Goal: Task Accomplishment & Management: Manage account settings

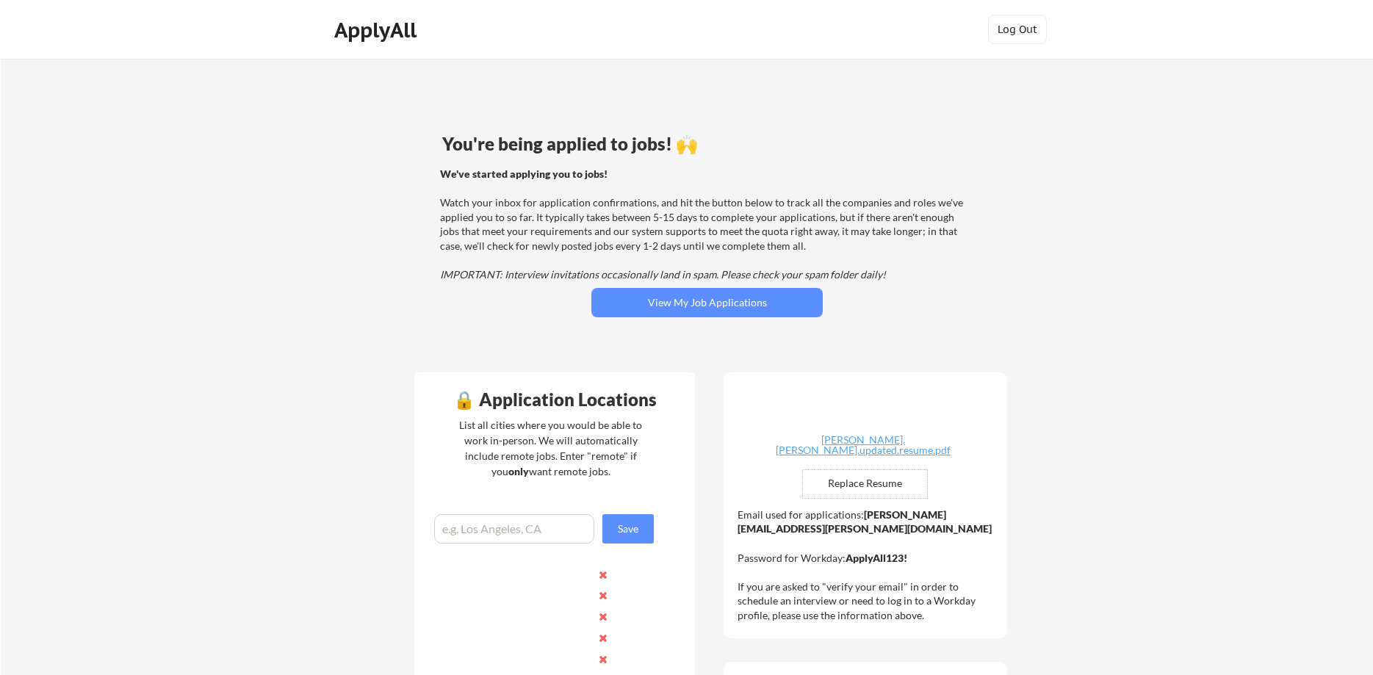
type input "$80,000"
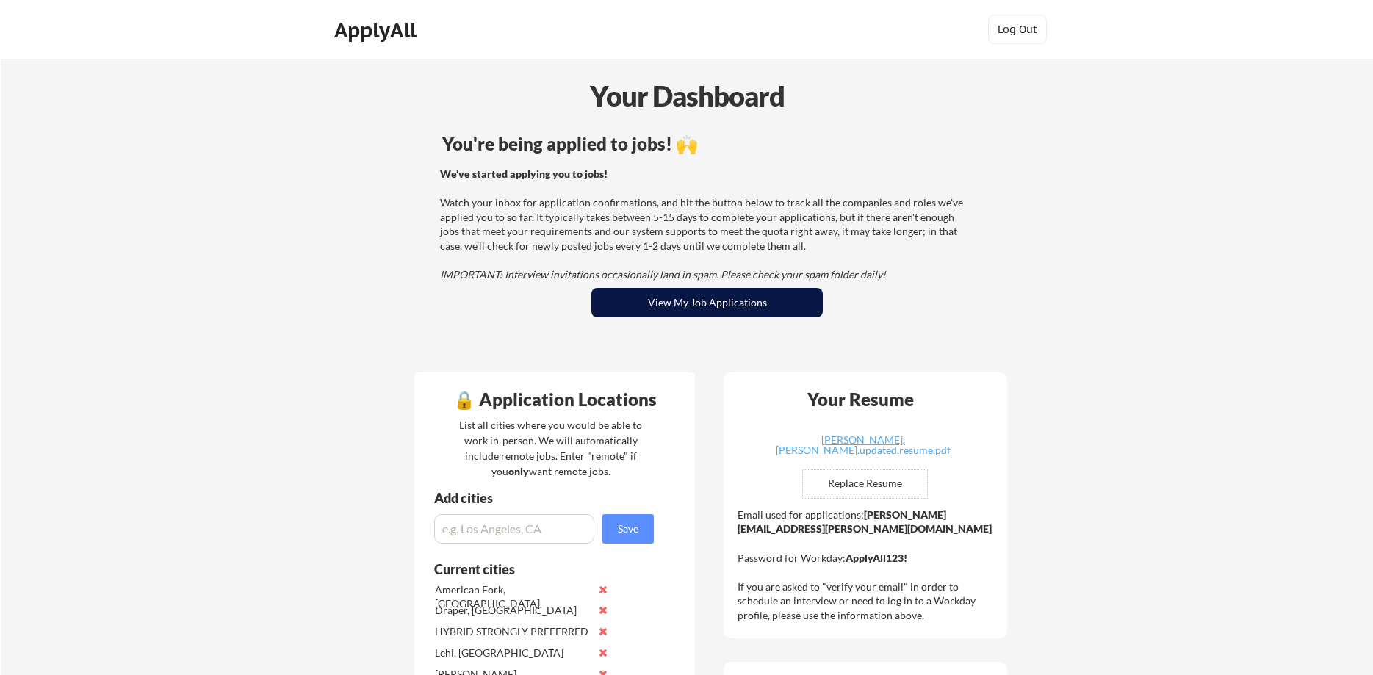
click at [688, 315] on button "View My Job Applications" at bounding box center [706, 302] width 231 height 29
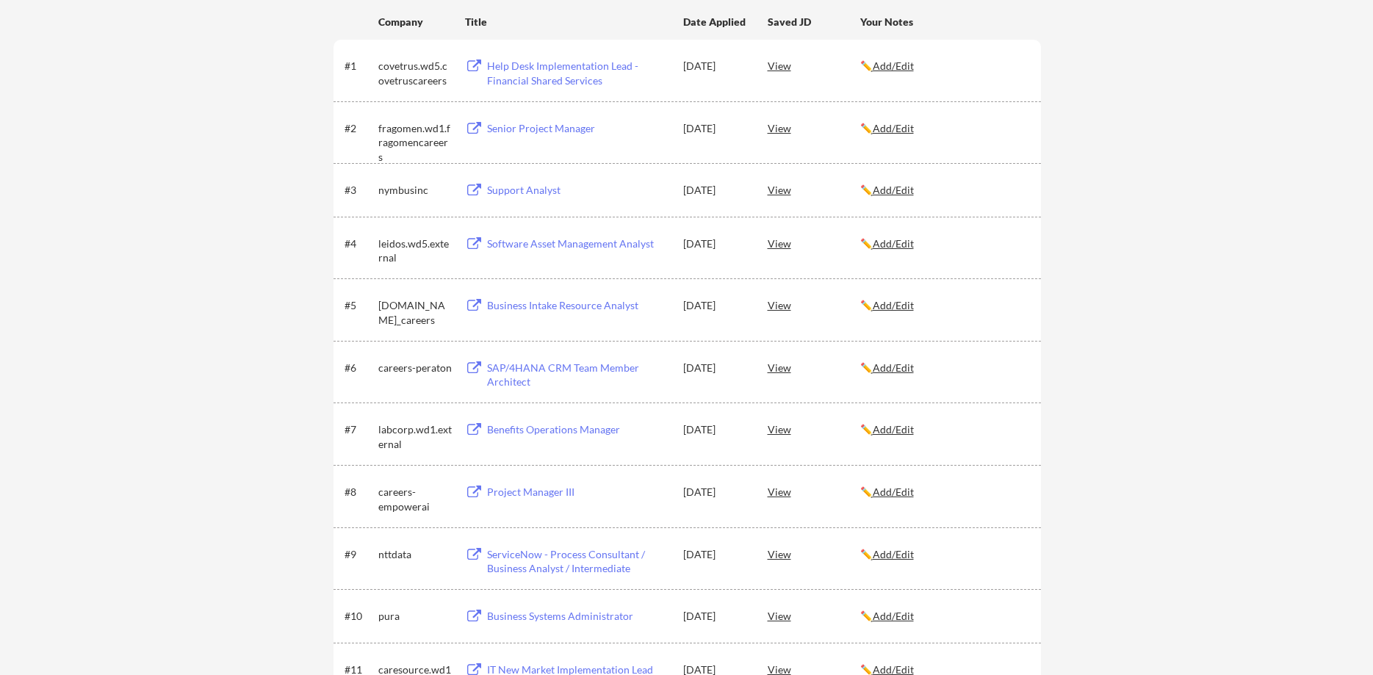
scroll to position [258, 0]
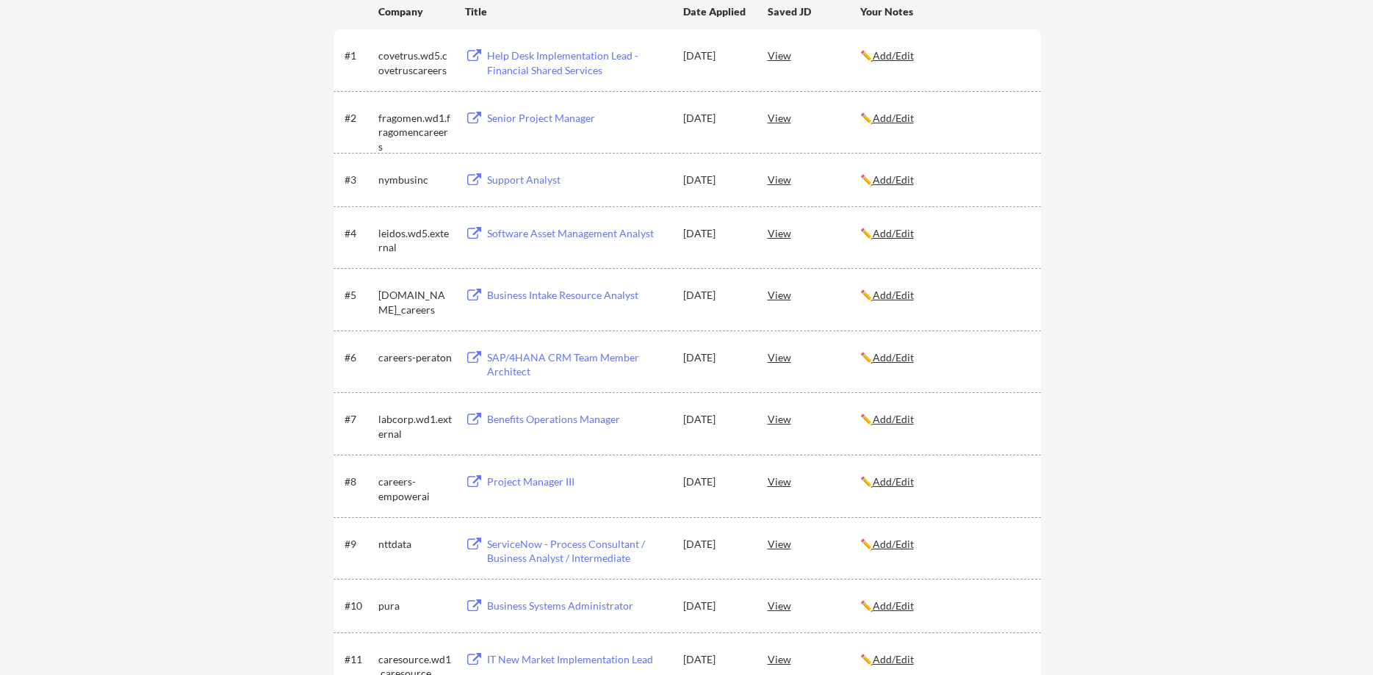
click at [777, 608] on div "View" at bounding box center [814, 605] width 93 height 26
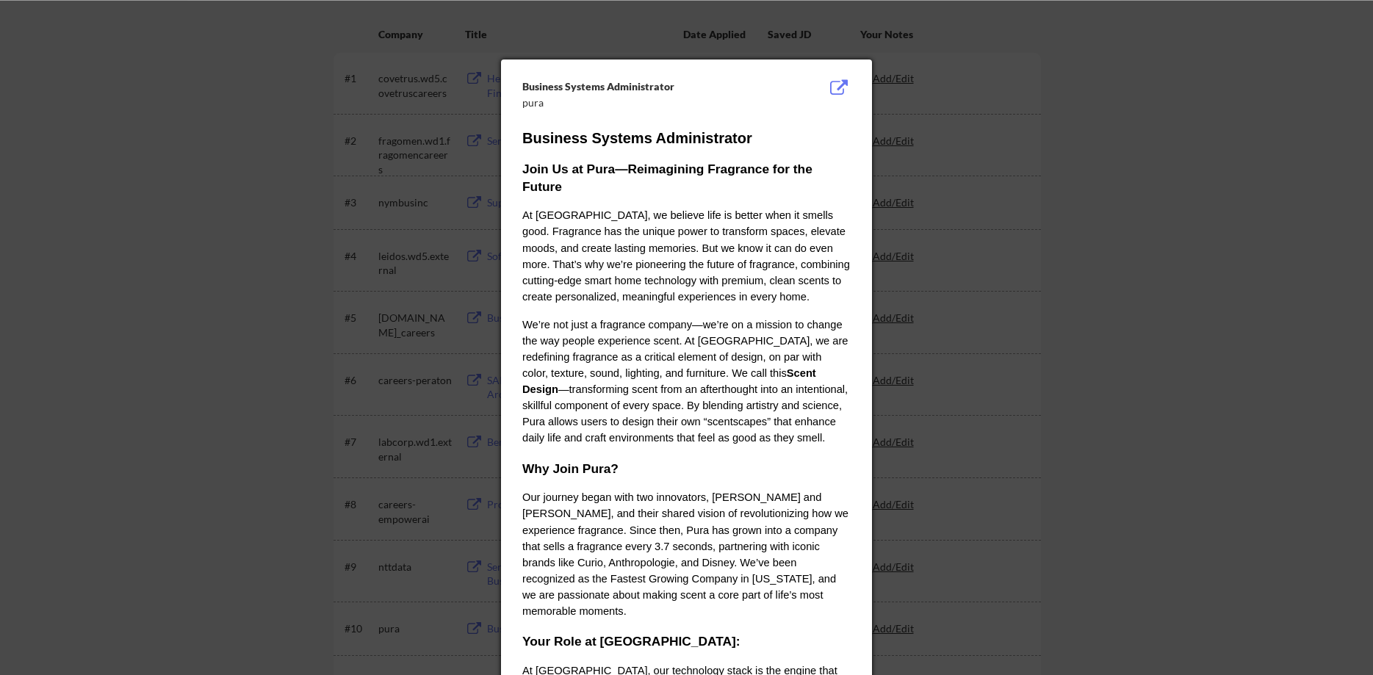
scroll to position [234, 0]
click at [1086, 229] on div at bounding box center [686, 337] width 1373 height 675
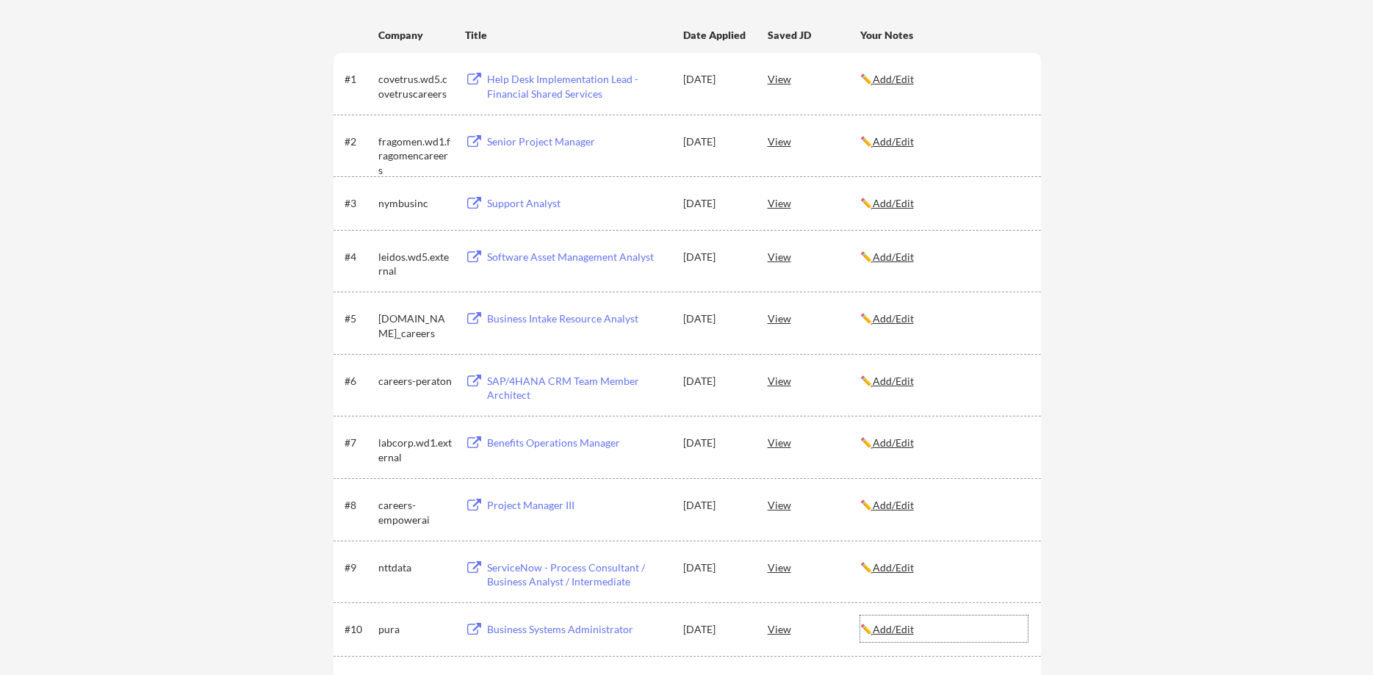
click at [914, 630] on u "Add/Edit" at bounding box center [893, 629] width 41 height 12
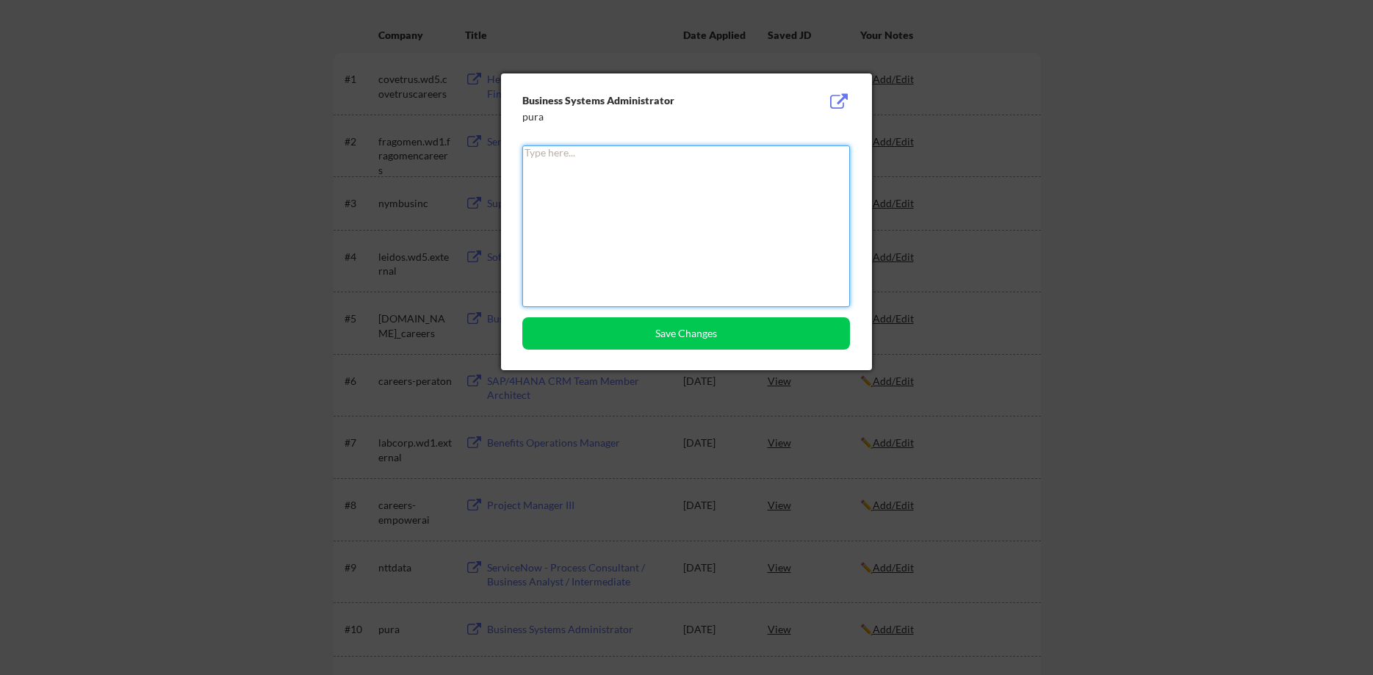
click at [1164, 379] on div at bounding box center [686, 337] width 1373 height 675
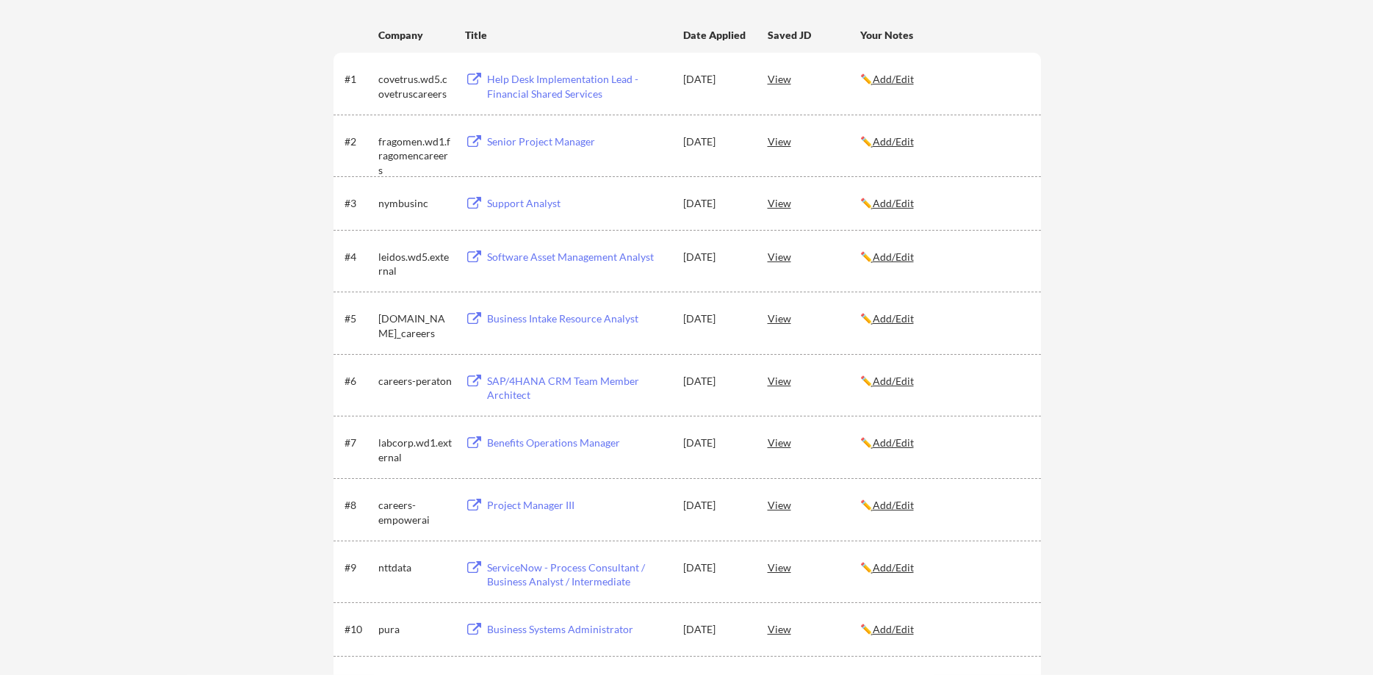
scroll to position [318, 0]
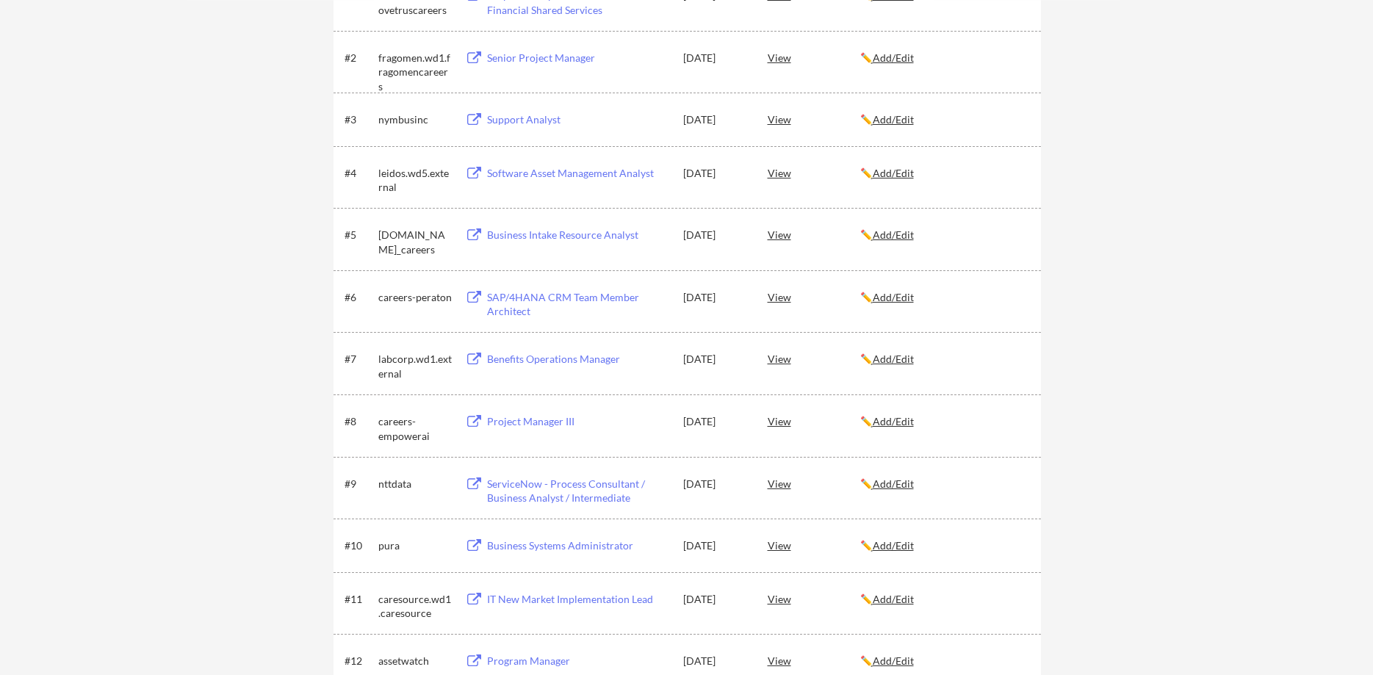
click at [557, 548] on div "Business Systems Administrator" at bounding box center [578, 545] width 182 height 15
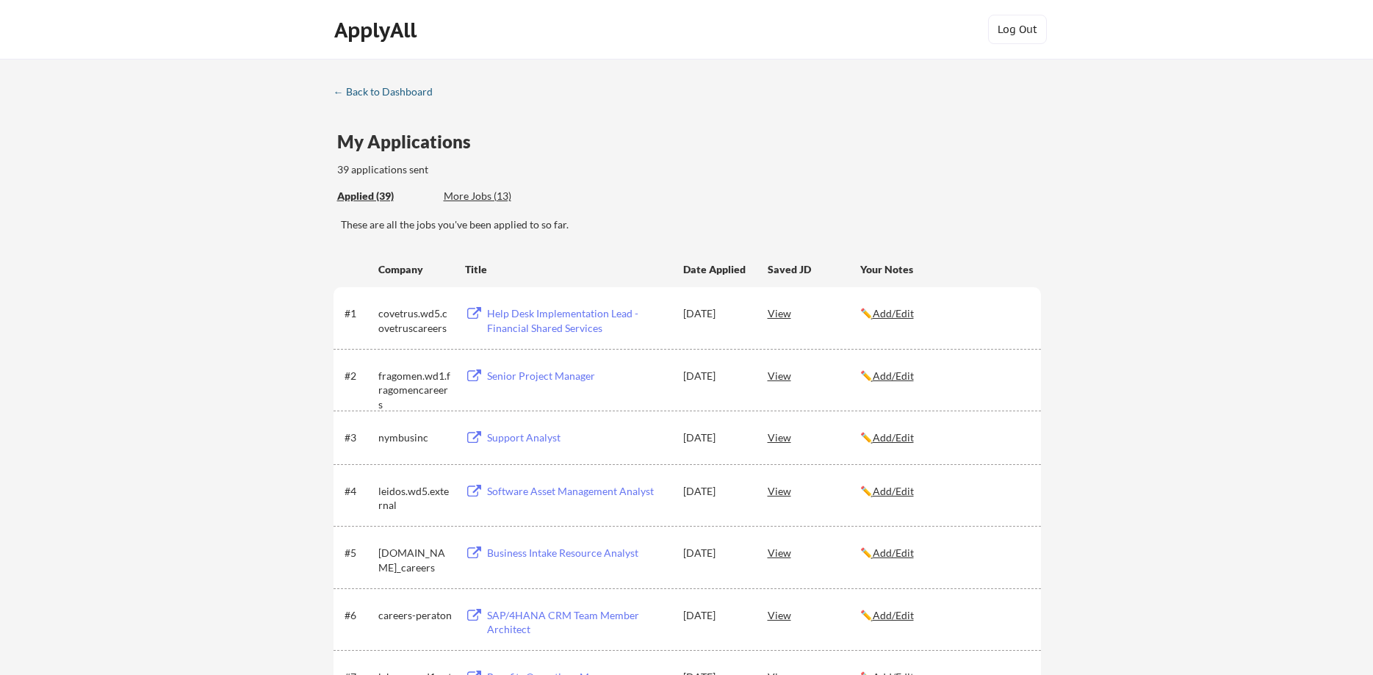
click at [377, 88] on div "← Back to Dashboard" at bounding box center [388, 92] width 110 height 10
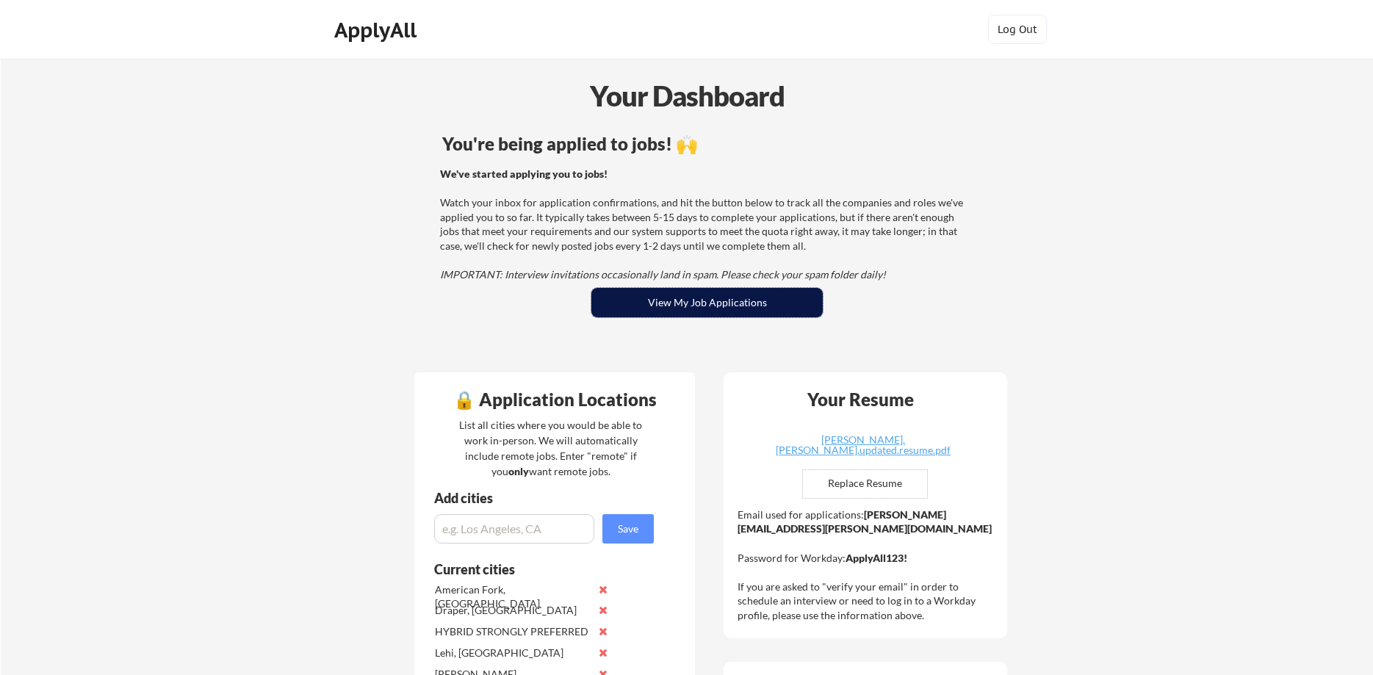
click at [718, 311] on button "View My Job Applications" at bounding box center [706, 302] width 231 height 29
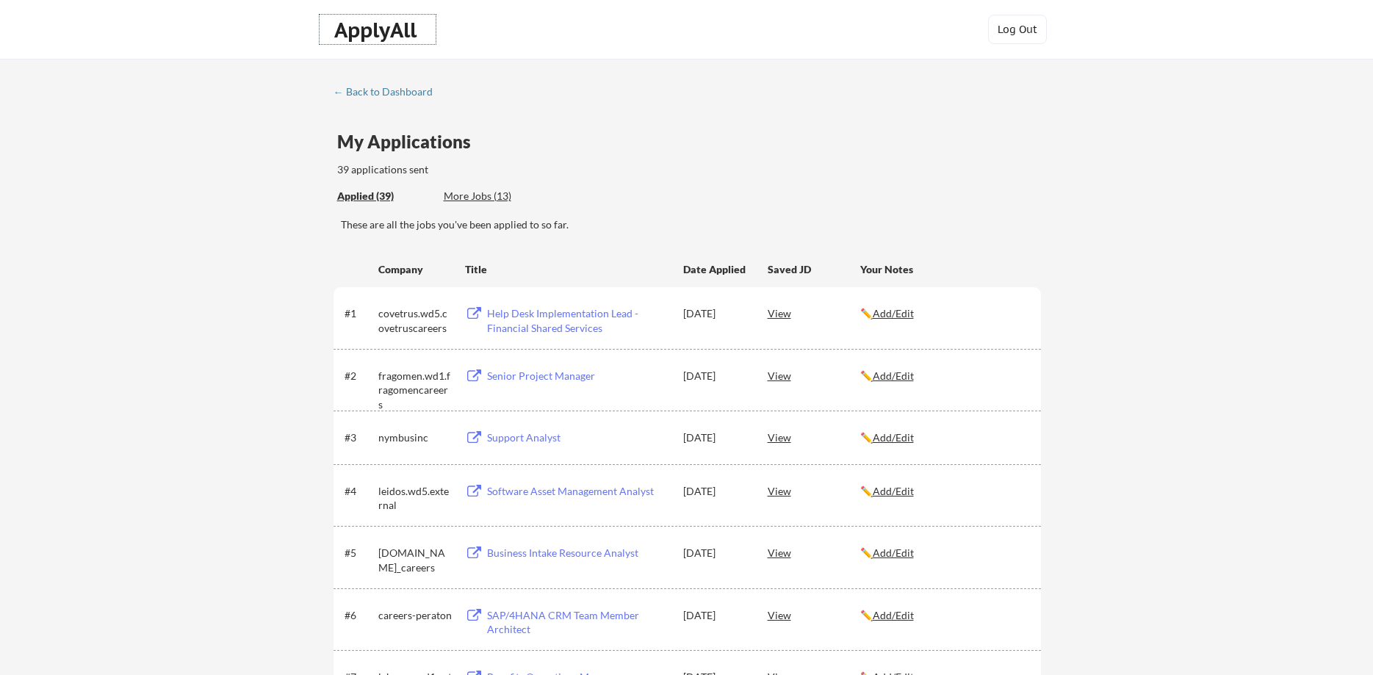
click at [397, 40] on div "ApplyAll" at bounding box center [377, 30] width 87 height 25
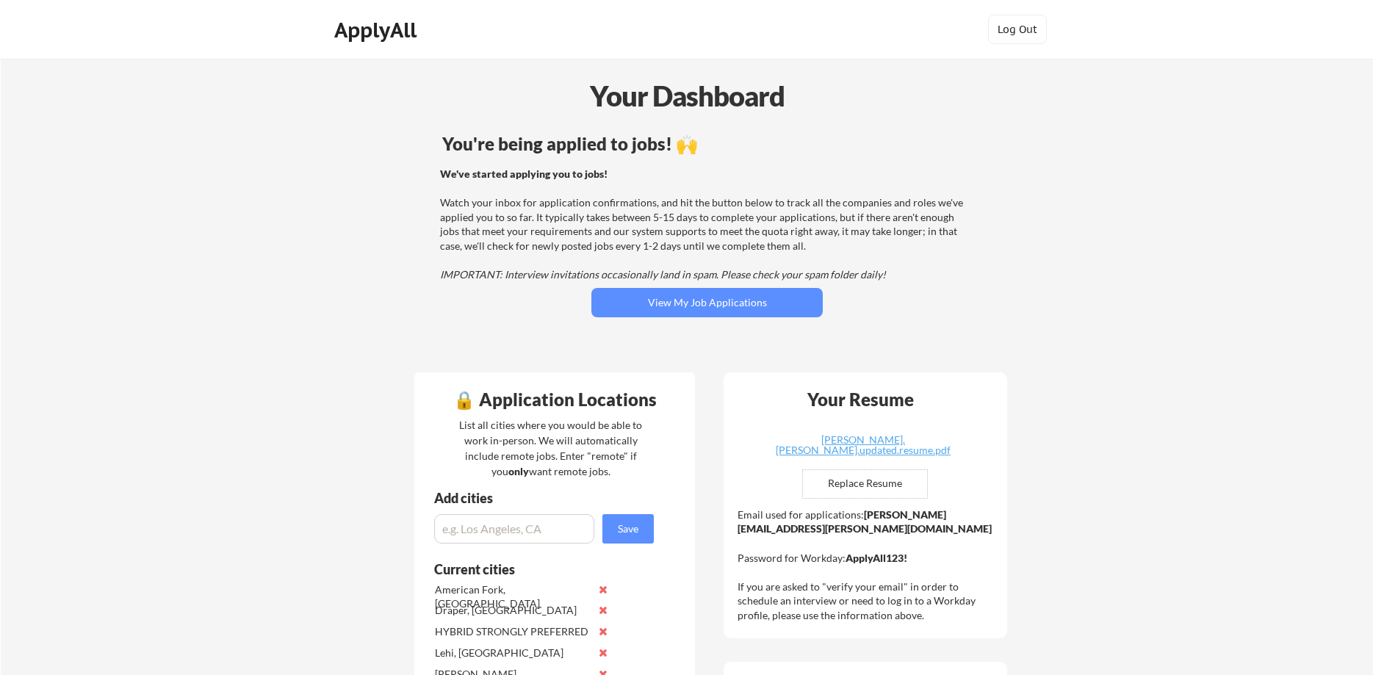
click at [769, 526] on strong "[PERSON_NAME][EMAIL_ADDRESS][PERSON_NAME][DOMAIN_NAME]" at bounding box center [864, 521] width 254 height 27
click at [888, 527] on div "Email used for applications: [PERSON_NAME][EMAIL_ADDRESS][PERSON_NAME][DOMAIN_N…" at bounding box center [866, 565] width 259 height 115
drag, startPoint x: 884, startPoint y: 529, endPoint x: 740, endPoint y: 533, distance: 144.0
click at [740, 533] on div "Email used for applications: [PERSON_NAME][EMAIL_ADDRESS][PERSON_NAME][DOMAIN_N…" at bounding box center [866, 565] width 259 height 115
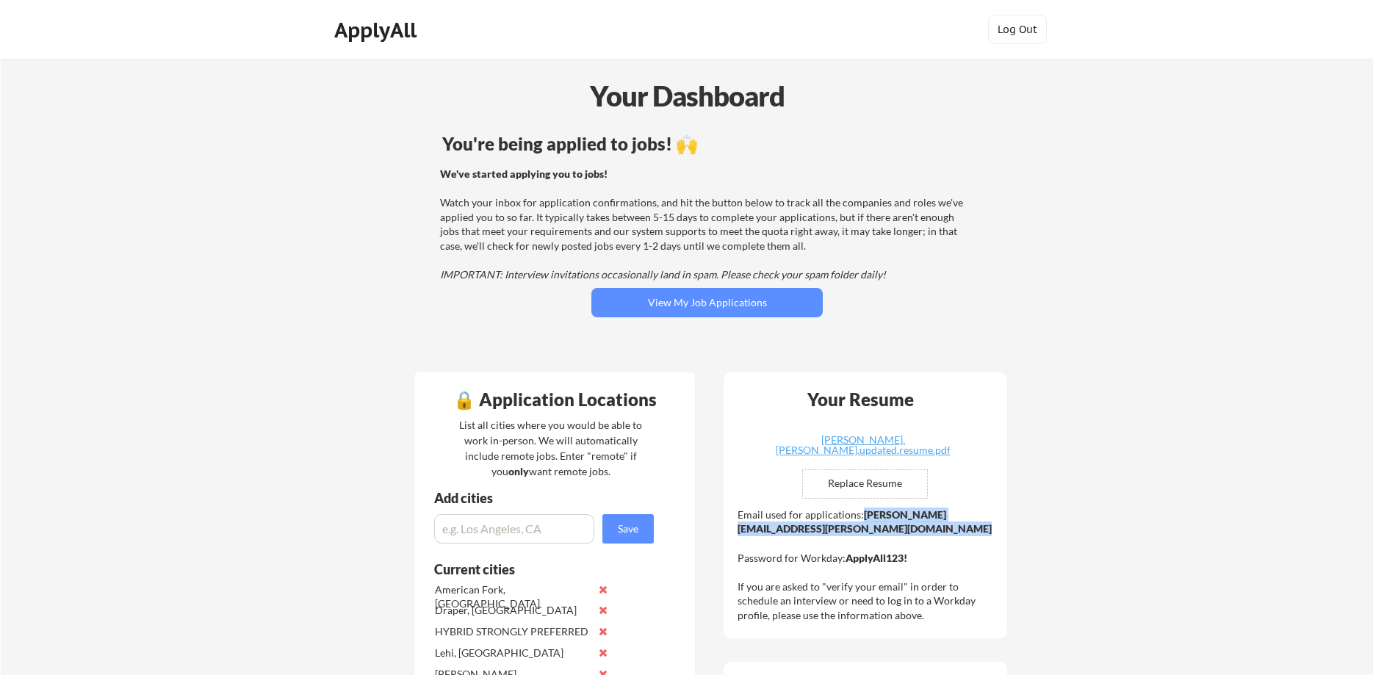
copy strong "[PERSON_NAME][EMAIL_ADDRESS][PERSON_NAME][DOMAIN_NAME]"
drag, startPoint x: 974, startPoint y: 560, endPoint x: 845, endPoint y: 557, distance: 129.3
click at [845, 557] on div "Email used for applications: [PERSON_NAME][EMAIL_ADDRESS][PERSON_NAME][DOMAIN_N…" at bounding box center [866, 565] width 259 height 115
copy strong "ApplyAll123!"
